Goal: Check status: Check status

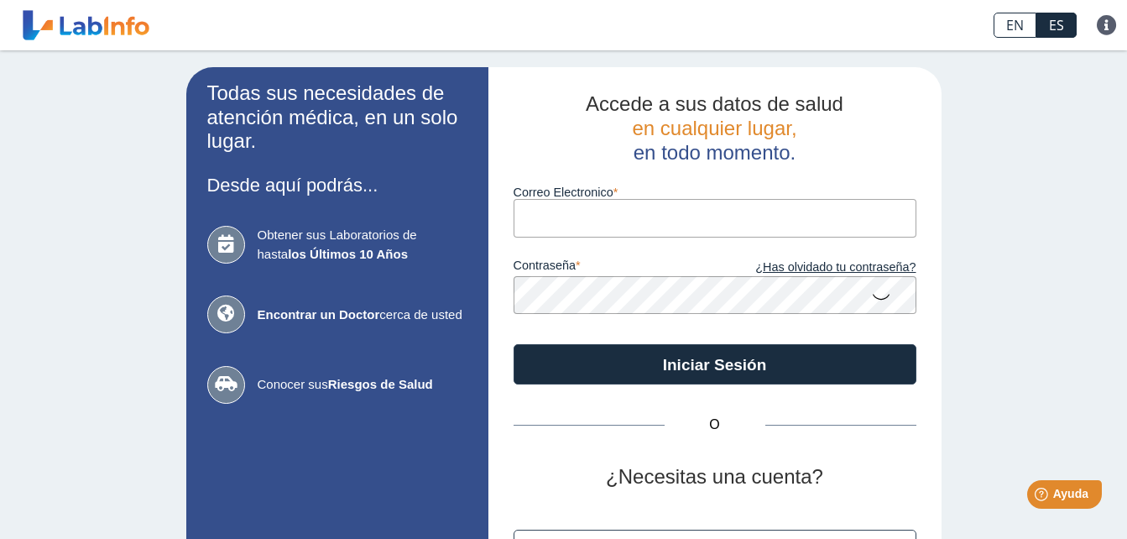
click at [605, 221] on input "Correo Electronico" at bounding box center [714, 218] width 403 height 38
type input "[EMAIL_ADDRESS][DOMAIN_NAME]"
click at [513, 344] on button "Iniciar Sesión" at bounding box center [714, 364] width 403 height 40
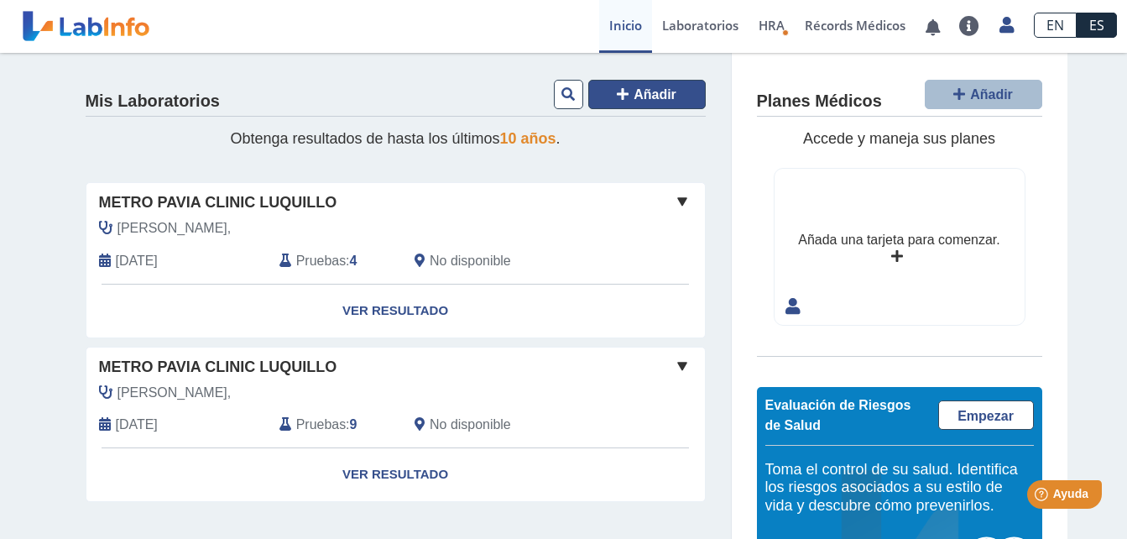
click at [643, 90] on span "Añadir" at bounding box center [654, 94] width 43 height 14
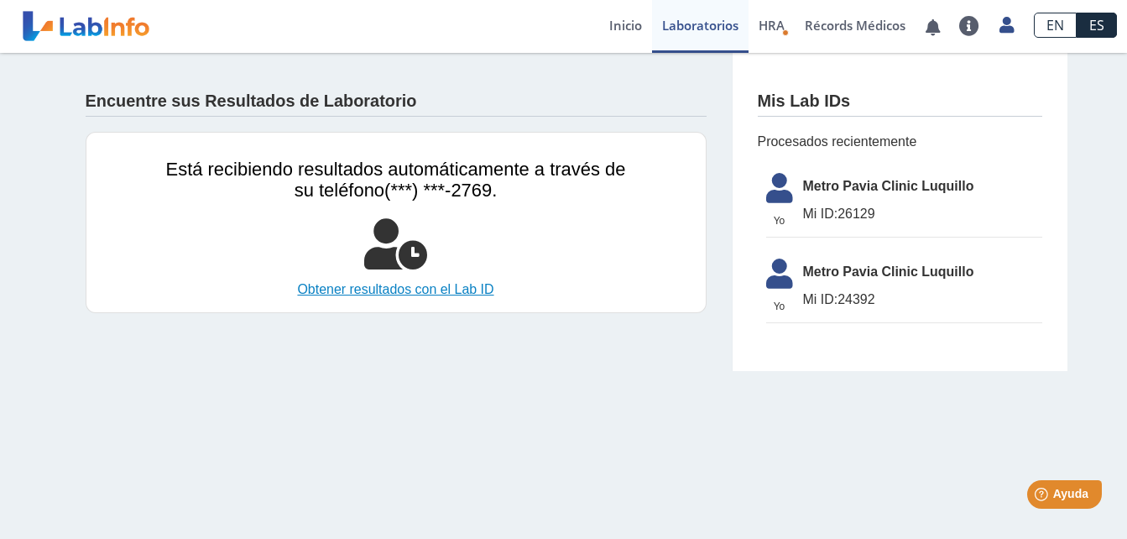
click at [432, 290] on link "Obtener resultados con el Lab ID" at bounding box center [396, 289] width 460 height 20
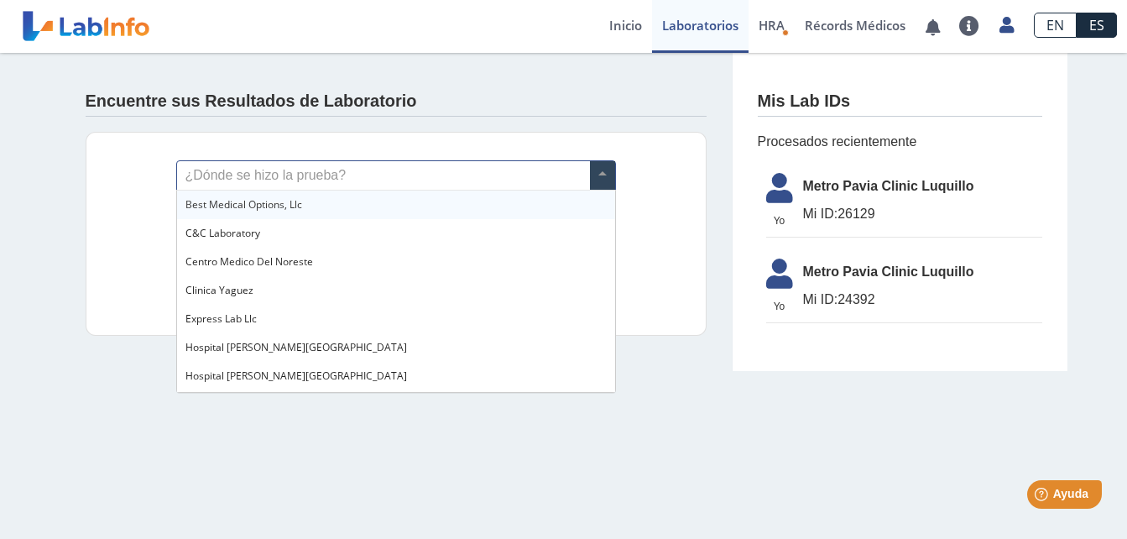
click at [602, 173] on span at bounding box center [602, 175] width 25 height 29
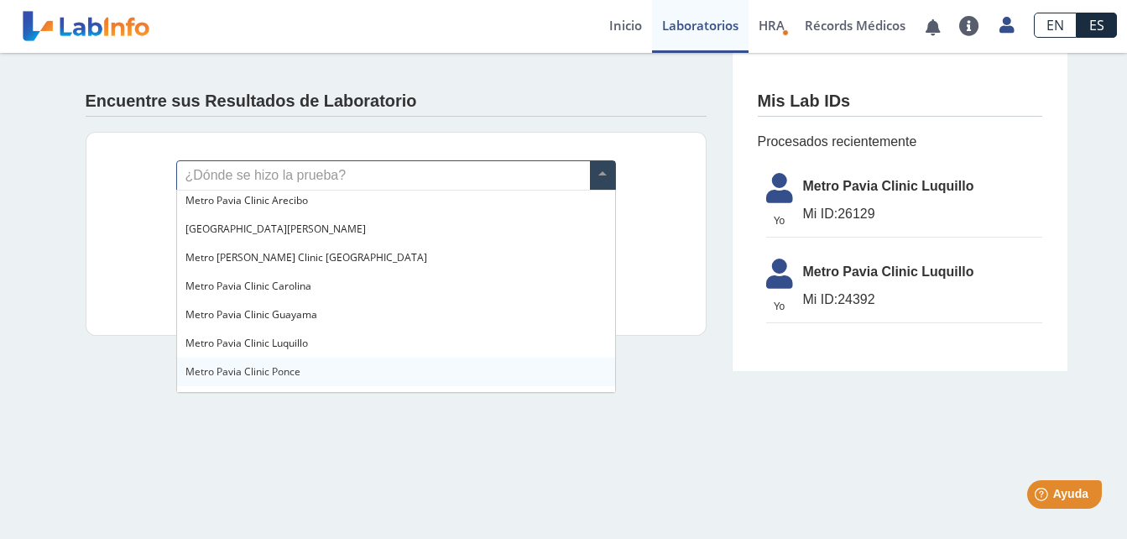
scroll to position [1174, 0]
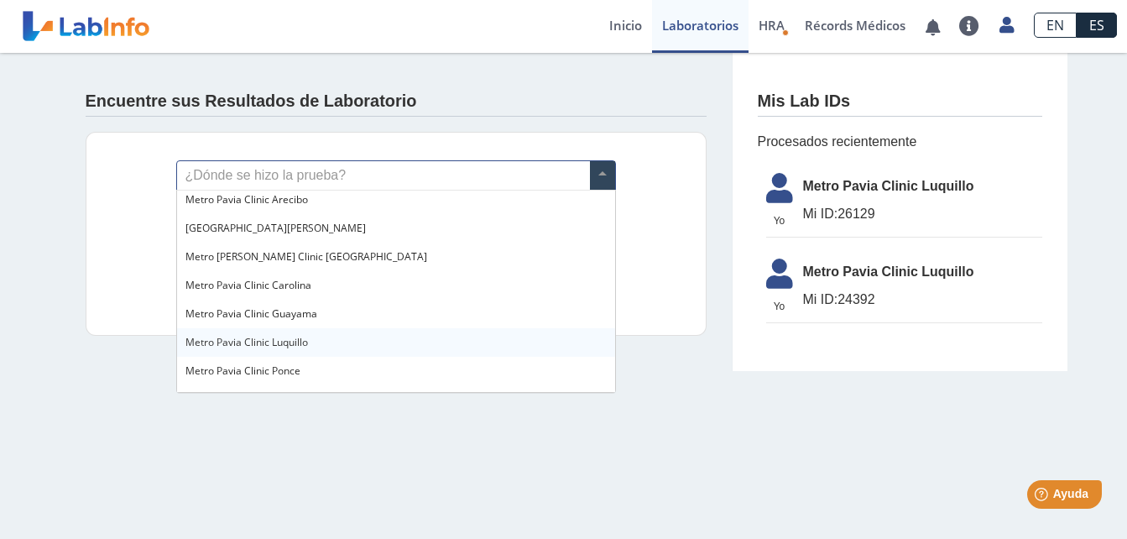
click at [340, 336] on div "Metro Pavia Clinic Luquillo" at bounding box center [396, 342] width 438 height 29
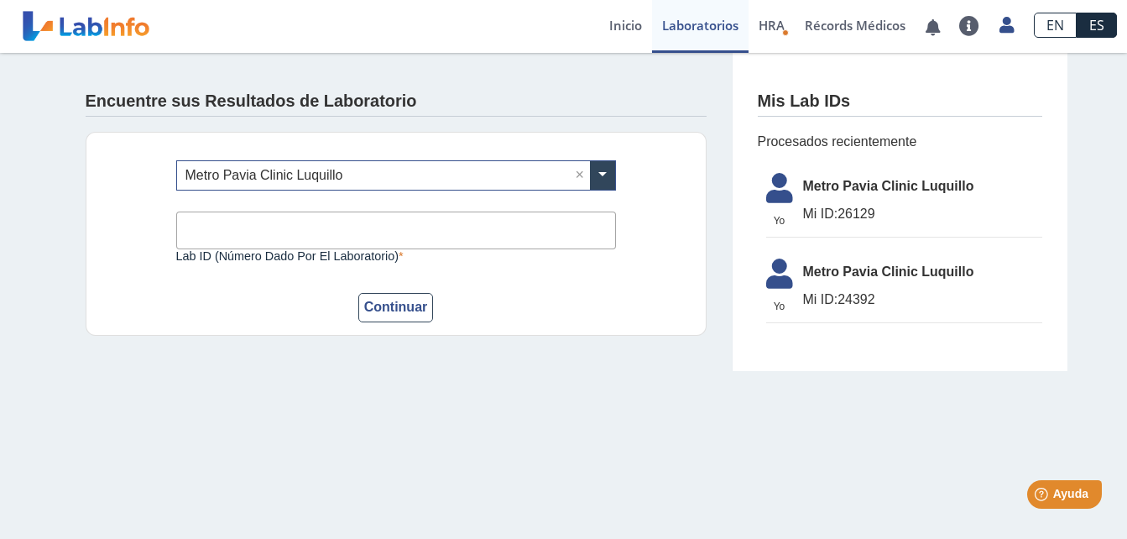
click at [206, 231] on input "Lab ID (número dado por el laboratorio)" at bounding box center [396, 230] width 440 height 38
type input "27817"
click at [382, 307] on button "Continuar" at bounding box center [396, 307] width 76 height 29
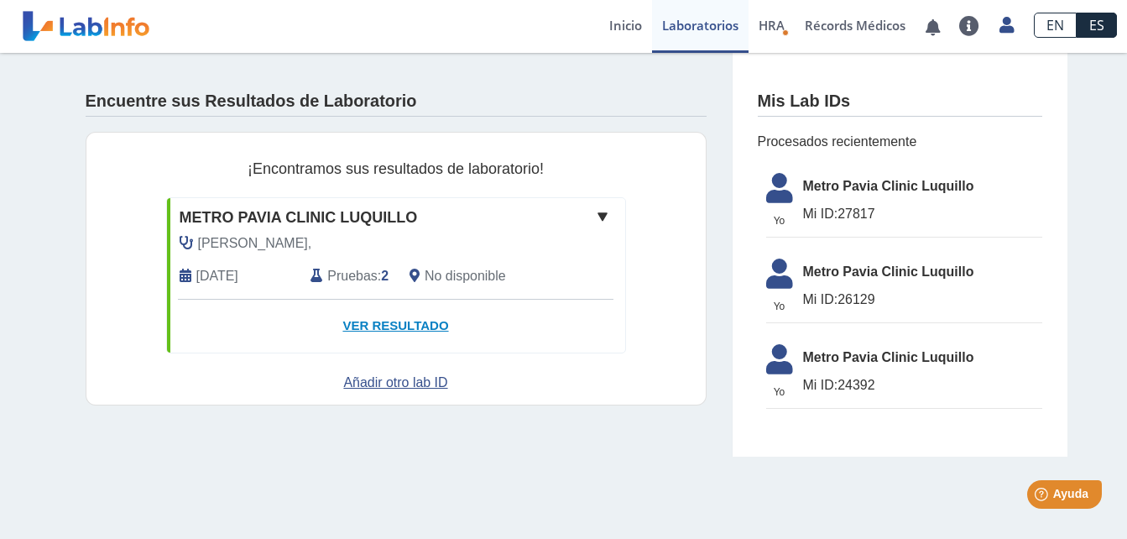
click at [388, 322] on link "Ver Resultado" at bounding box center [396, 325] width 458 height 53
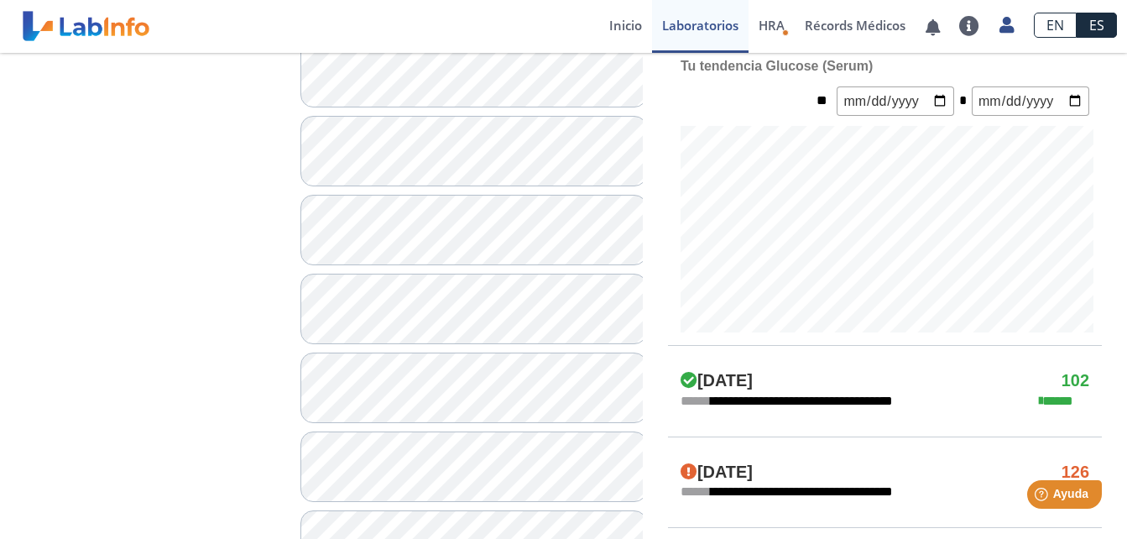
scroll to position [671, 0]
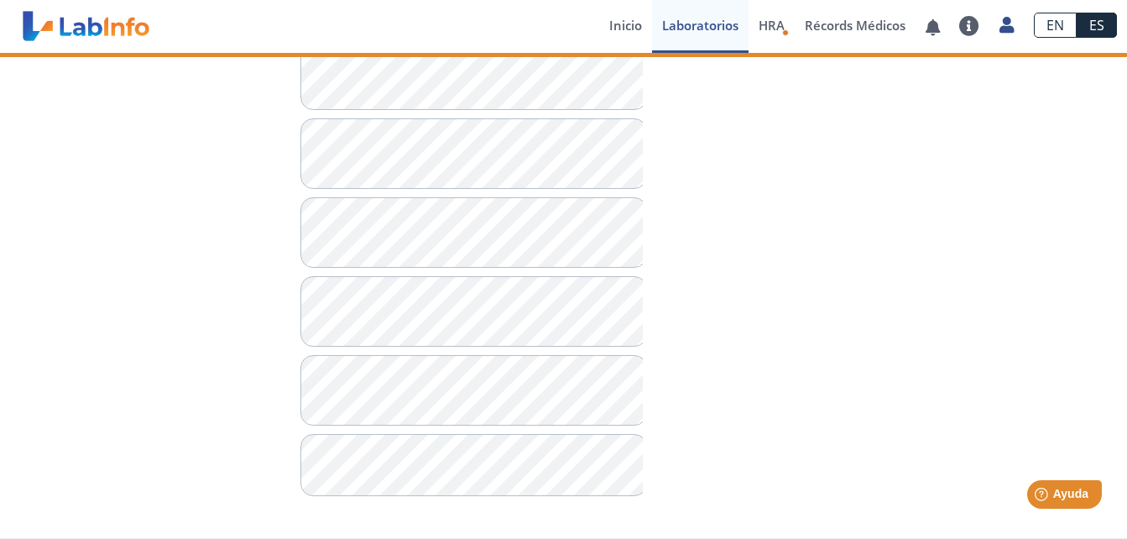
scroll to position [664, 0]
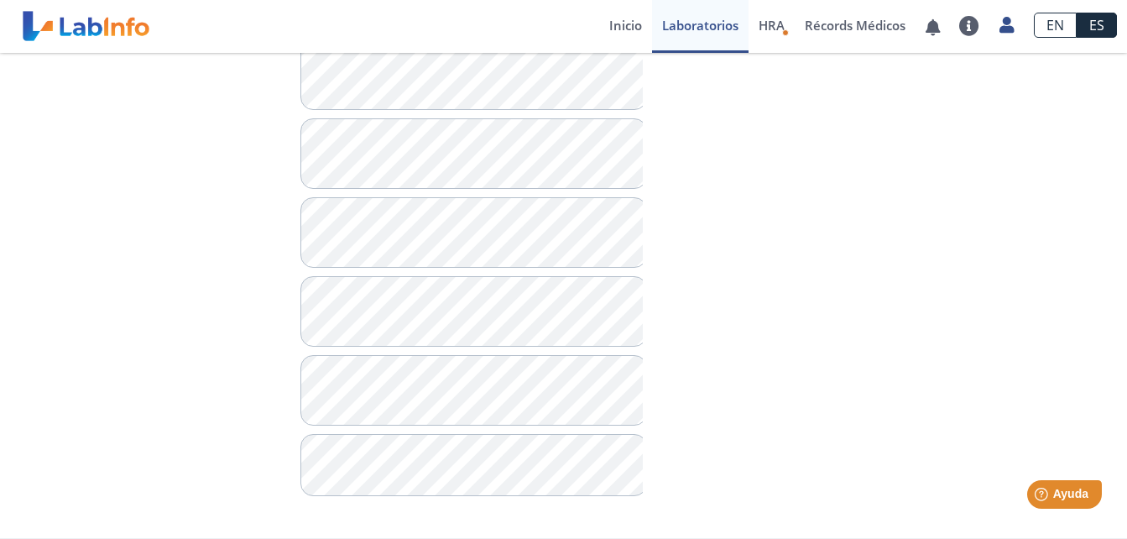
click at [164, 391] on div "**********" at bounding box center [150, 48] width 275 height 930
click at [162, 360] on div "**********" at bounding box center [150, 48] width 275 height 930
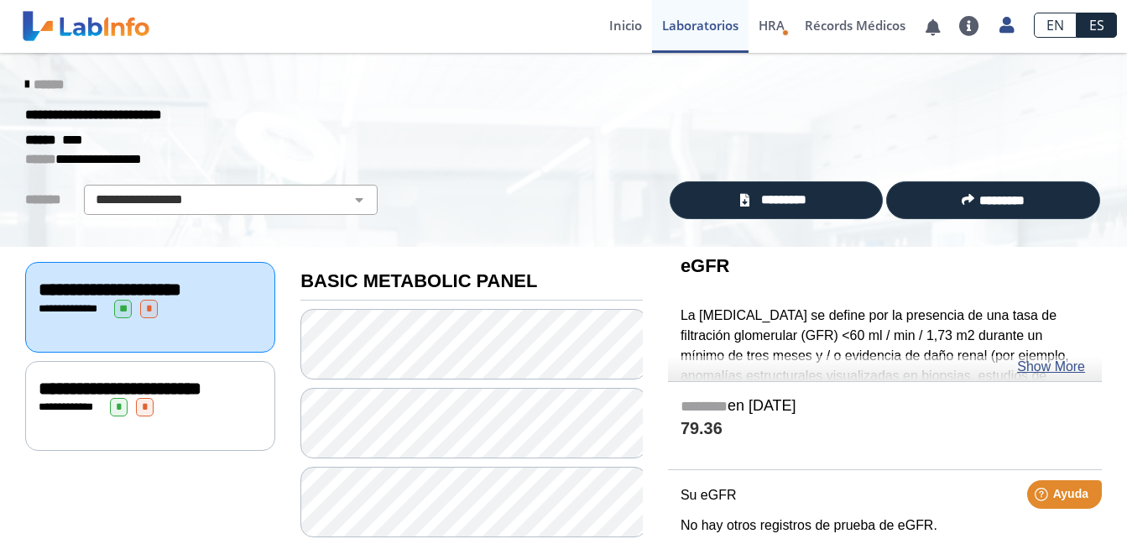
scroll to position [84, 0]
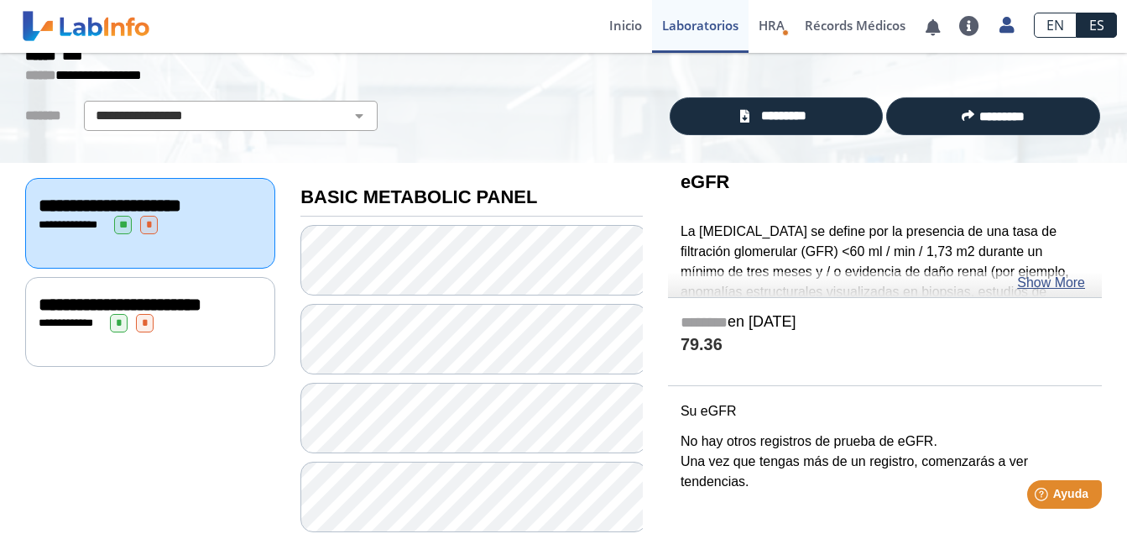
click at [76, 301] on span "**********" at bounding box center [120, 304] width 163 height 18
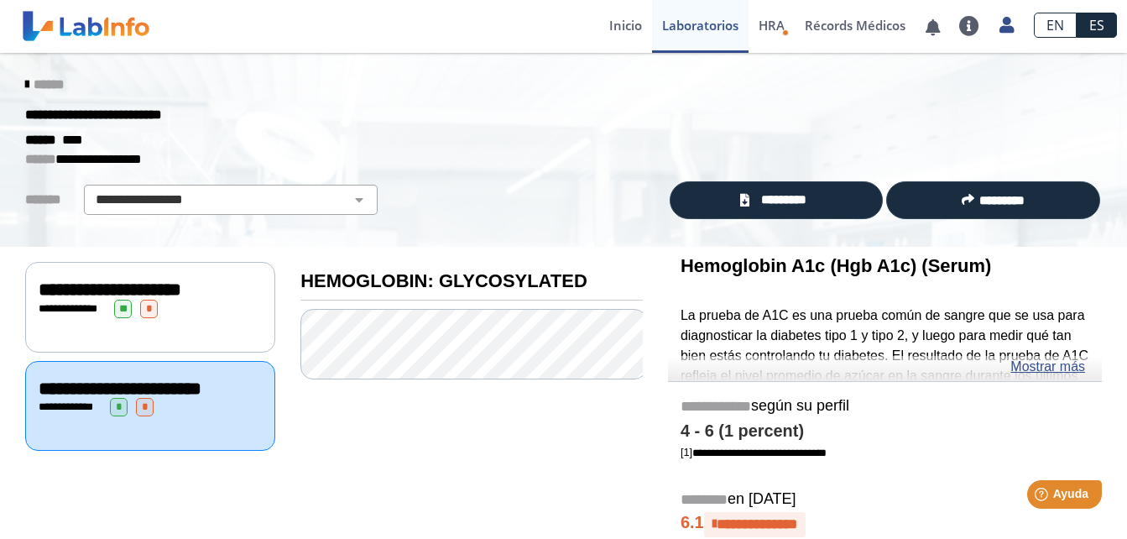
click at [25, 80] on icon at bounding box center [26, 84] width 3 height 13
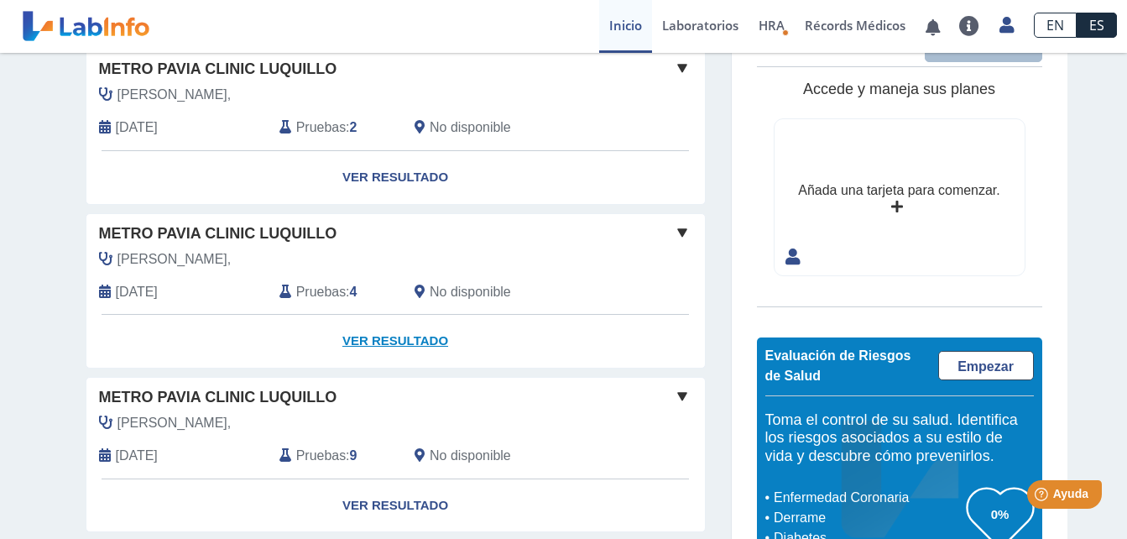
scroll to position [168, 0]
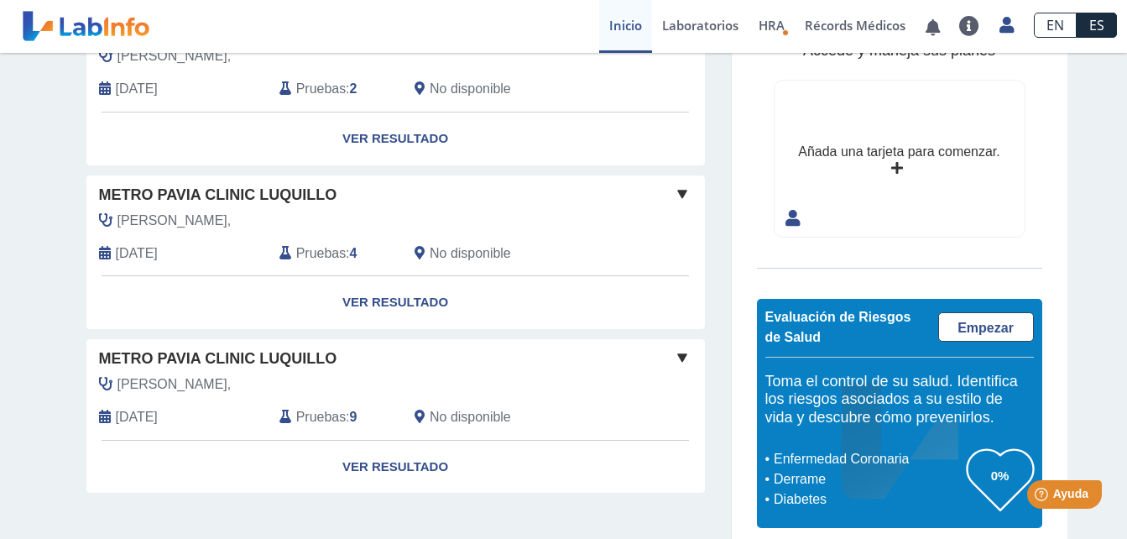
click at [214, 211] on div "[PERSON_NAME]," at bounding box center [357, 221] width 542 height 20
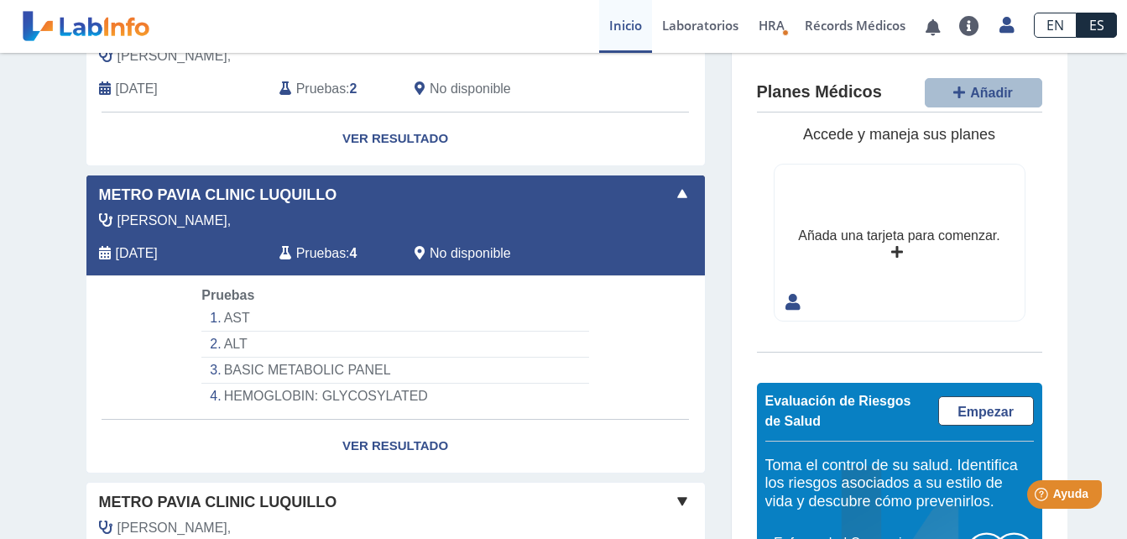
click at [298, 393] on li "HEMOGLOBIN: GLYCOSYLATED" at bounding box center [394, 395] width 387 height 25
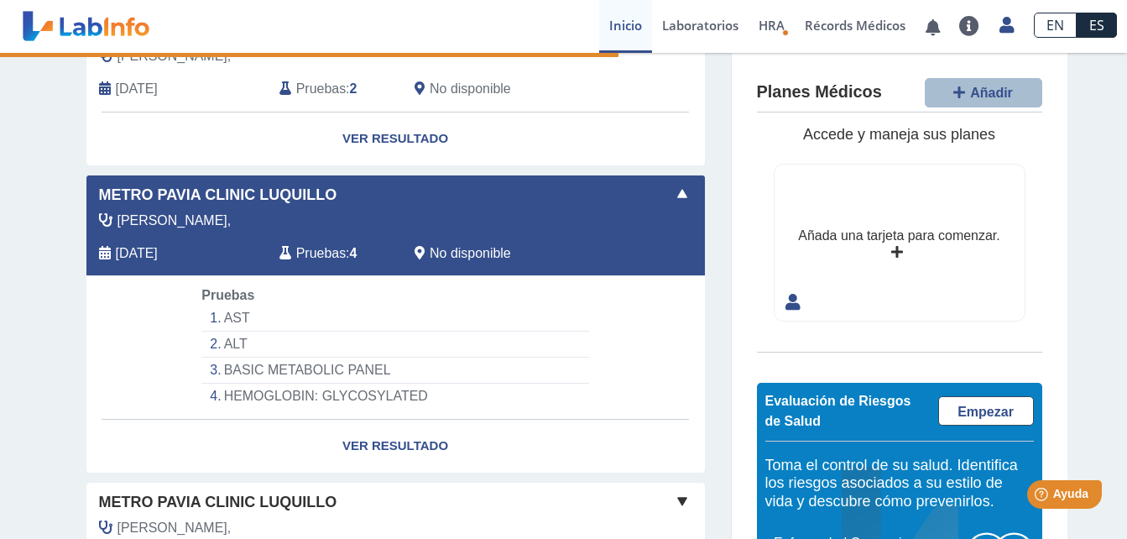
select select "**********"
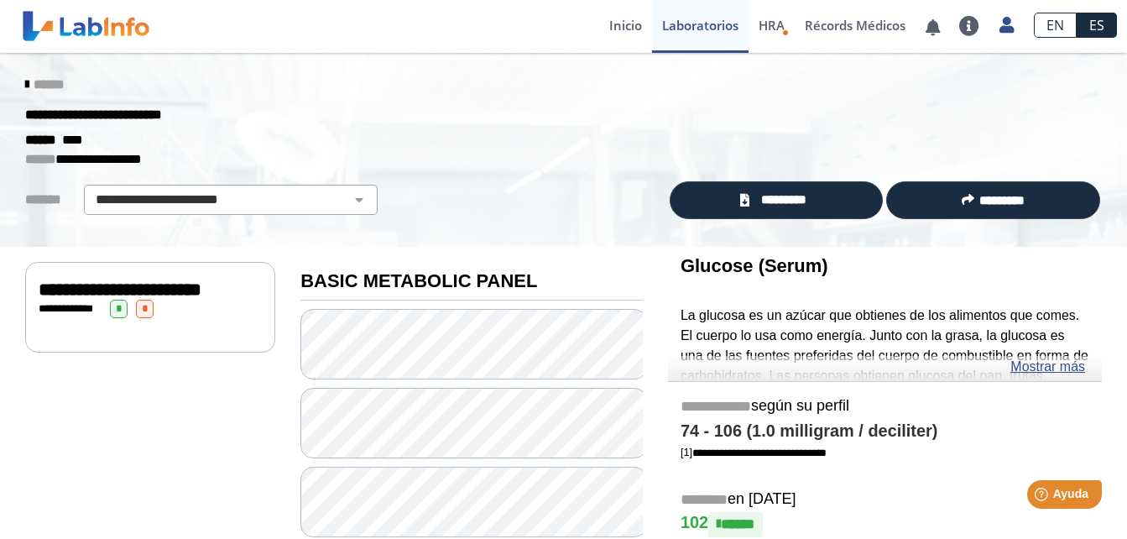
click at [120, 291] on span "**********" at bounding box center [120, 289] width 163 height 18
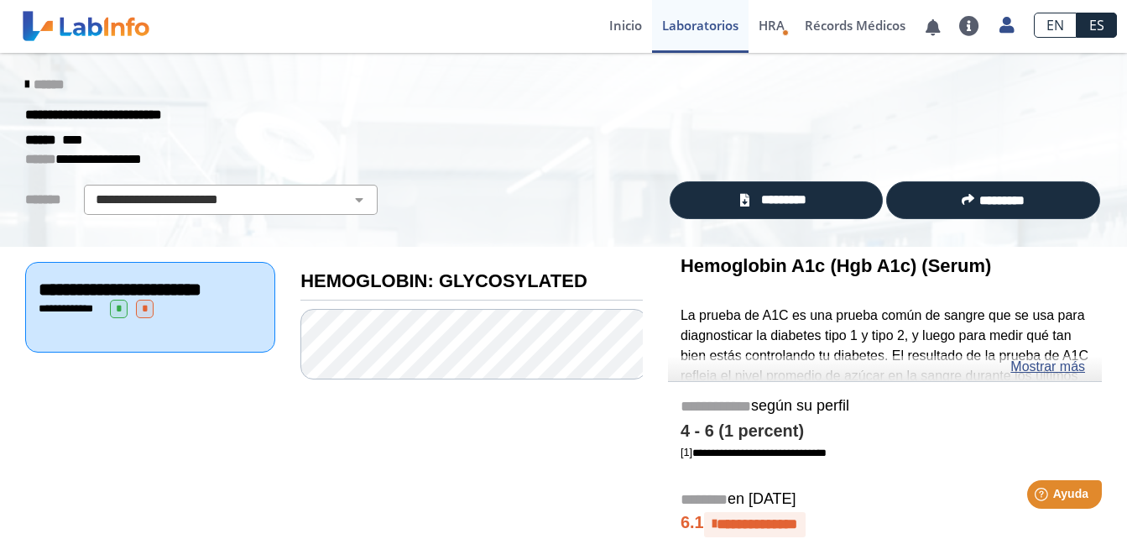
click at [25, 86] on icon at bounding box center [26, 84] width 3 height 13
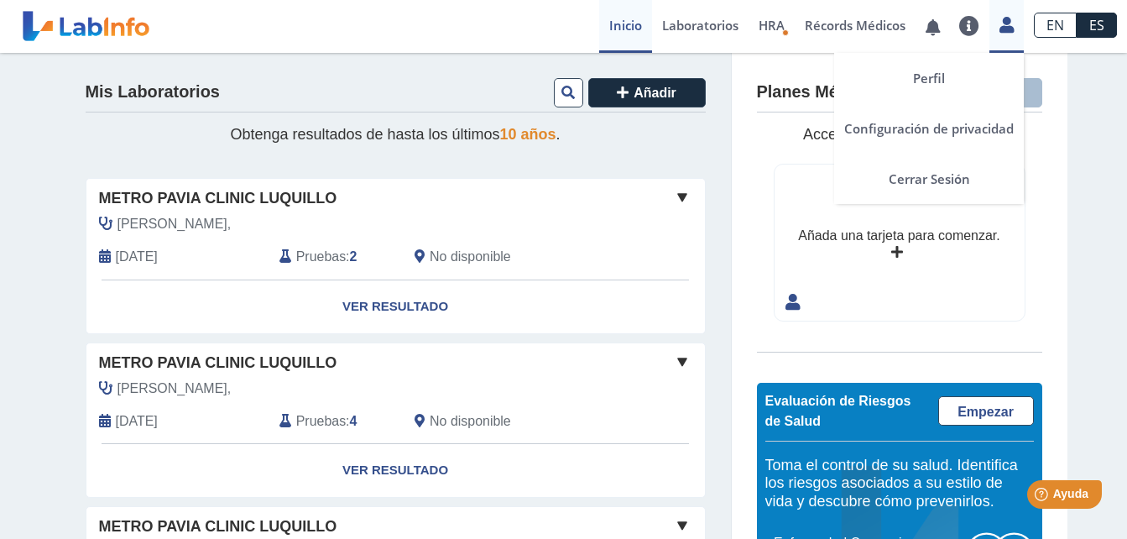
click at [1003, 27] on icon at bounding box center [1006, 24] width 14 height 13
click at [1006, 33] on link at bounding box center [1006, 23] width 34 height 22
click at [936, 176] on link "Cerrar Sesión" at bounding box center [929, 179] width 190 height 50
